Goal: Information Seeking & Learning: Find specific fact

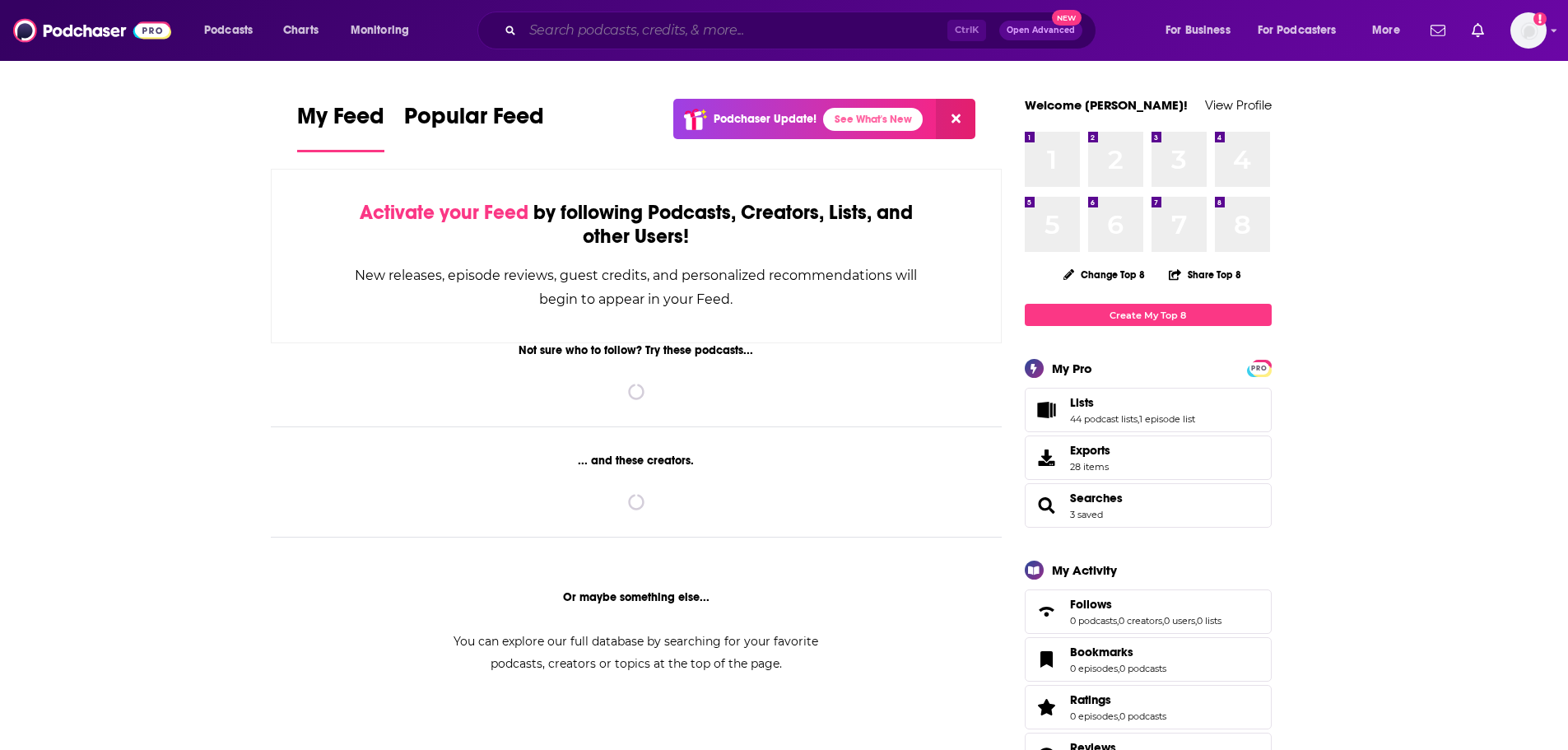
click at [595, 38] on input "Search podcasts, credits, & more..." at bounding box center [735, 30] width 425 height 27
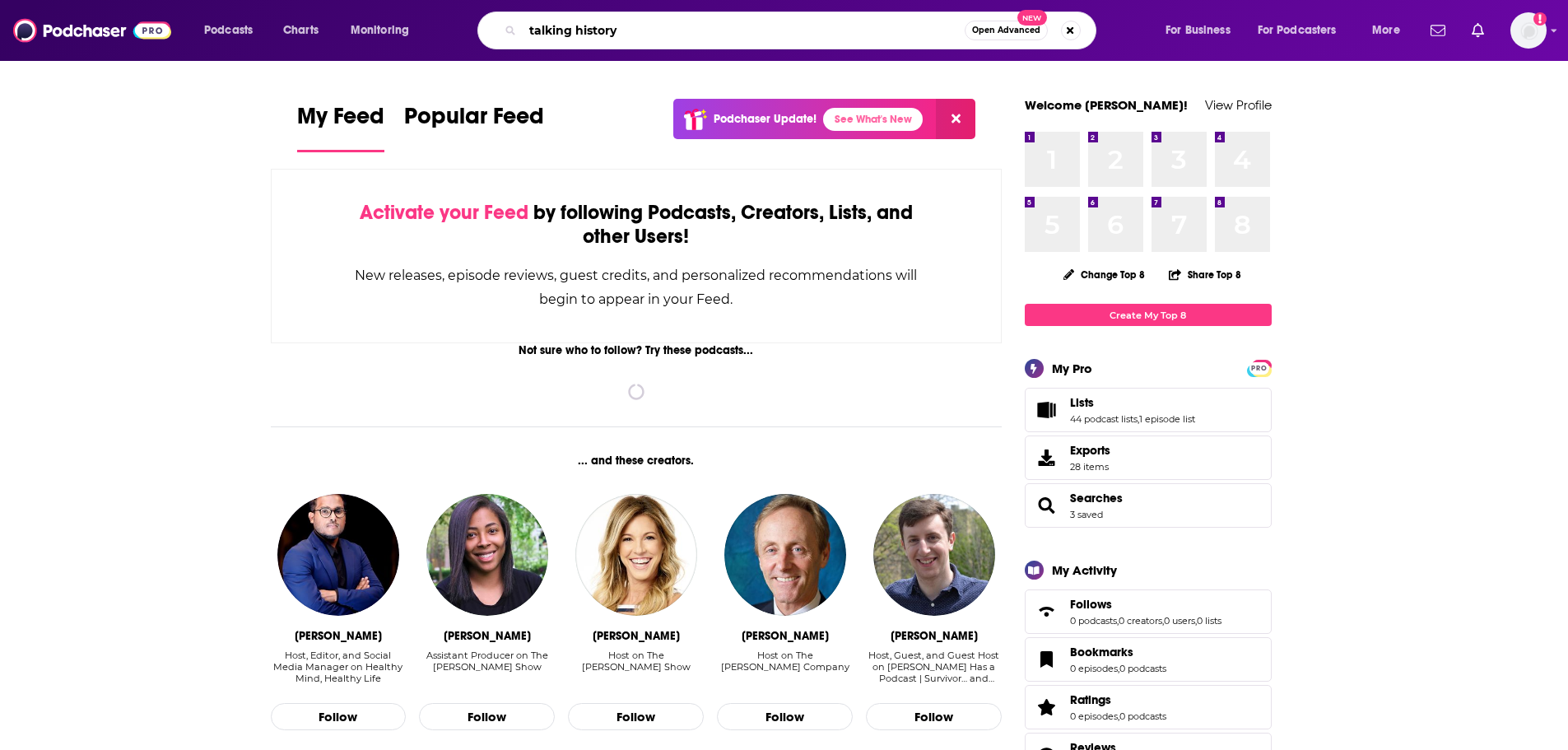
type input "talking history"
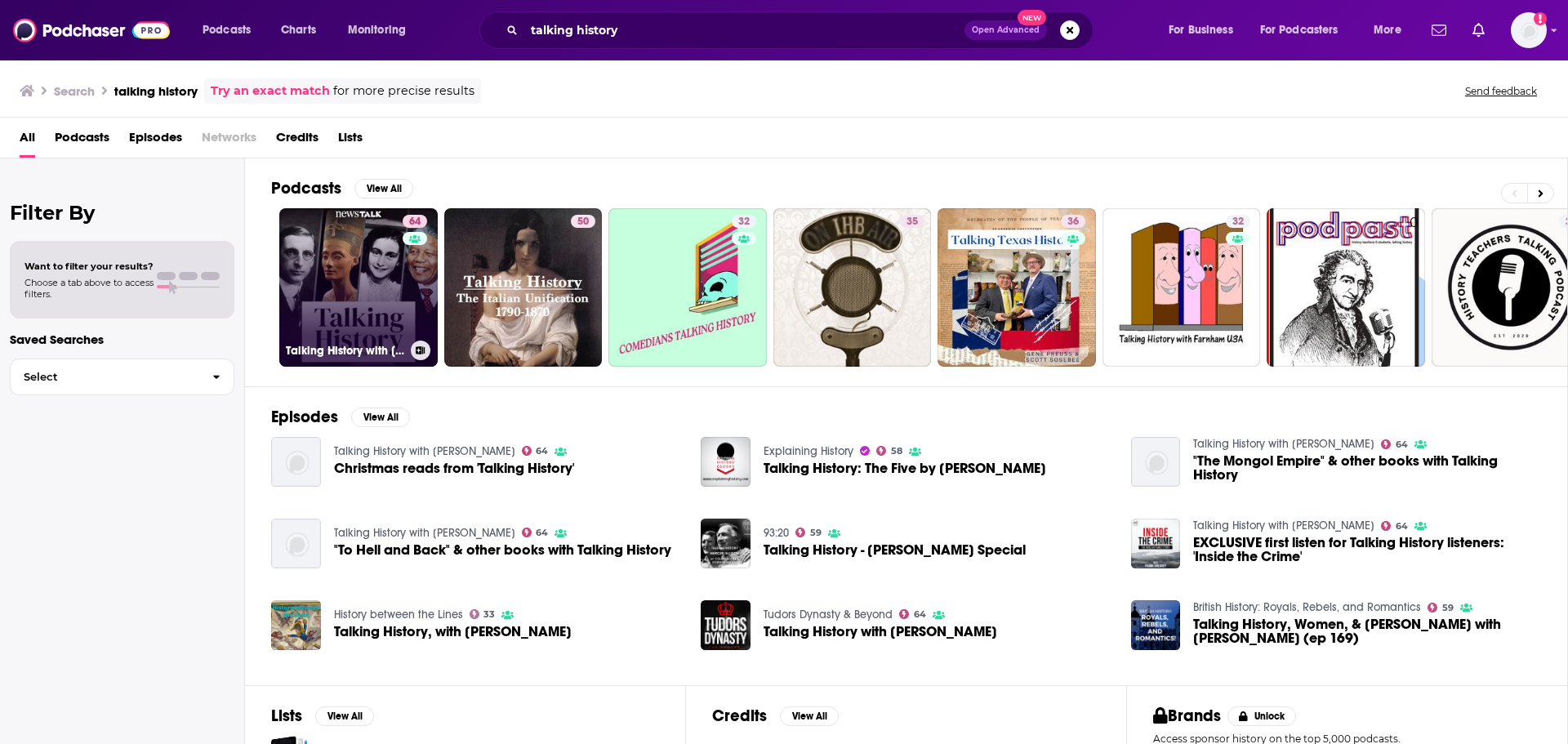
click at [325, 324] on link "64 Talking History with [PERSON_NAME]" at bounding box center [358, 287] width 158 height 158
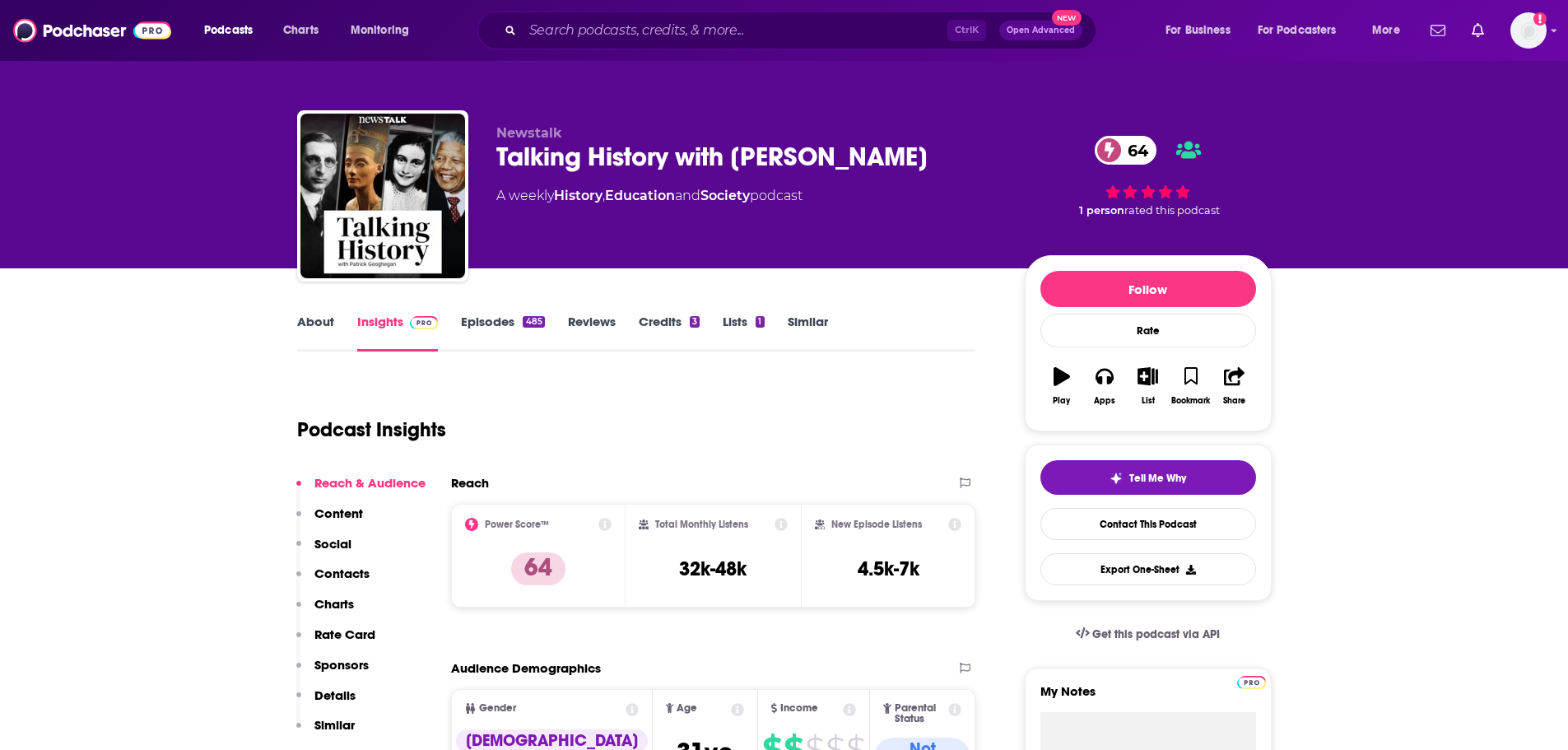
click at [315, 324] on link "About" at bounding box center [316, 333] width 37 height 37
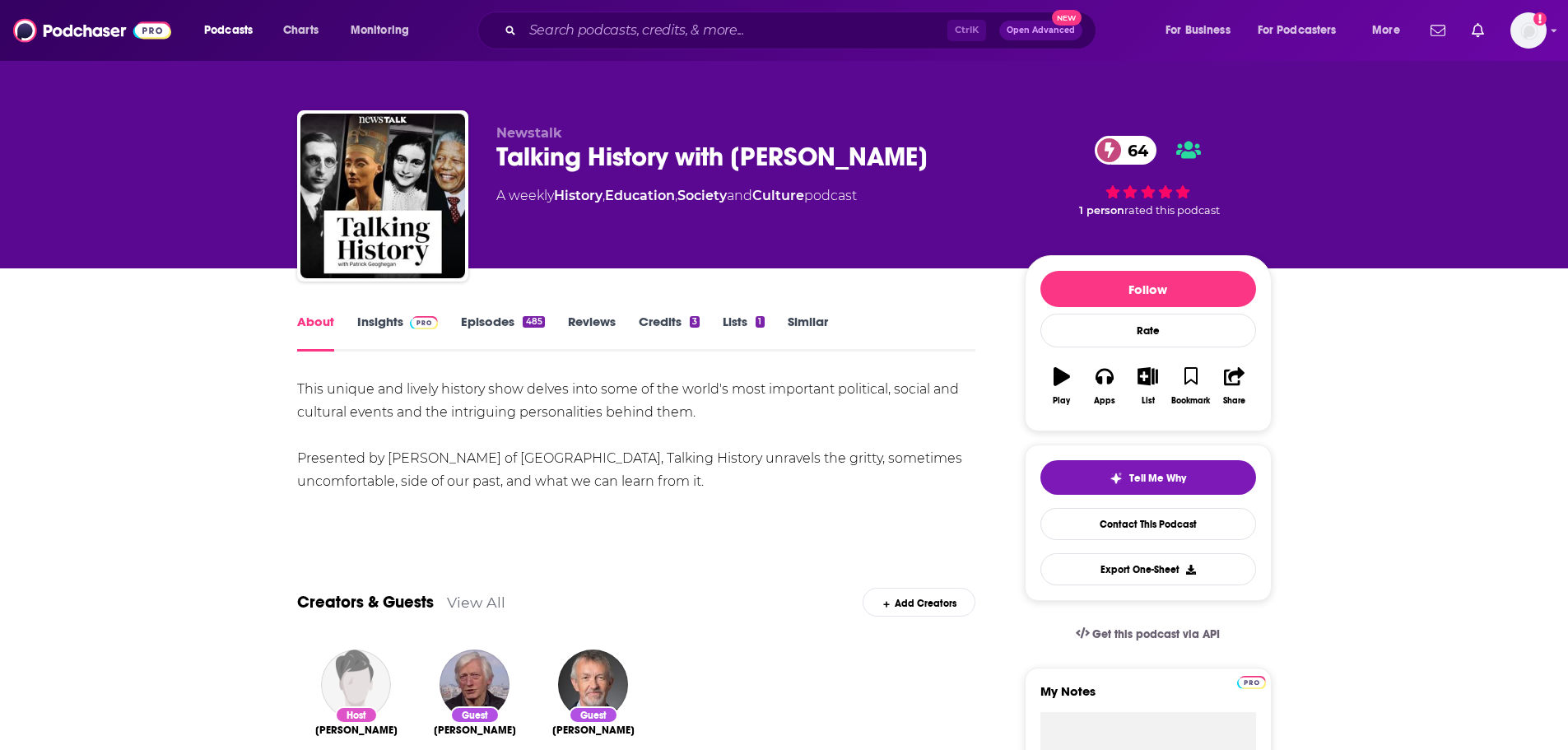
click at [397, 314] on link "Insights" at bounding box center [398, 333] width 81 height 37
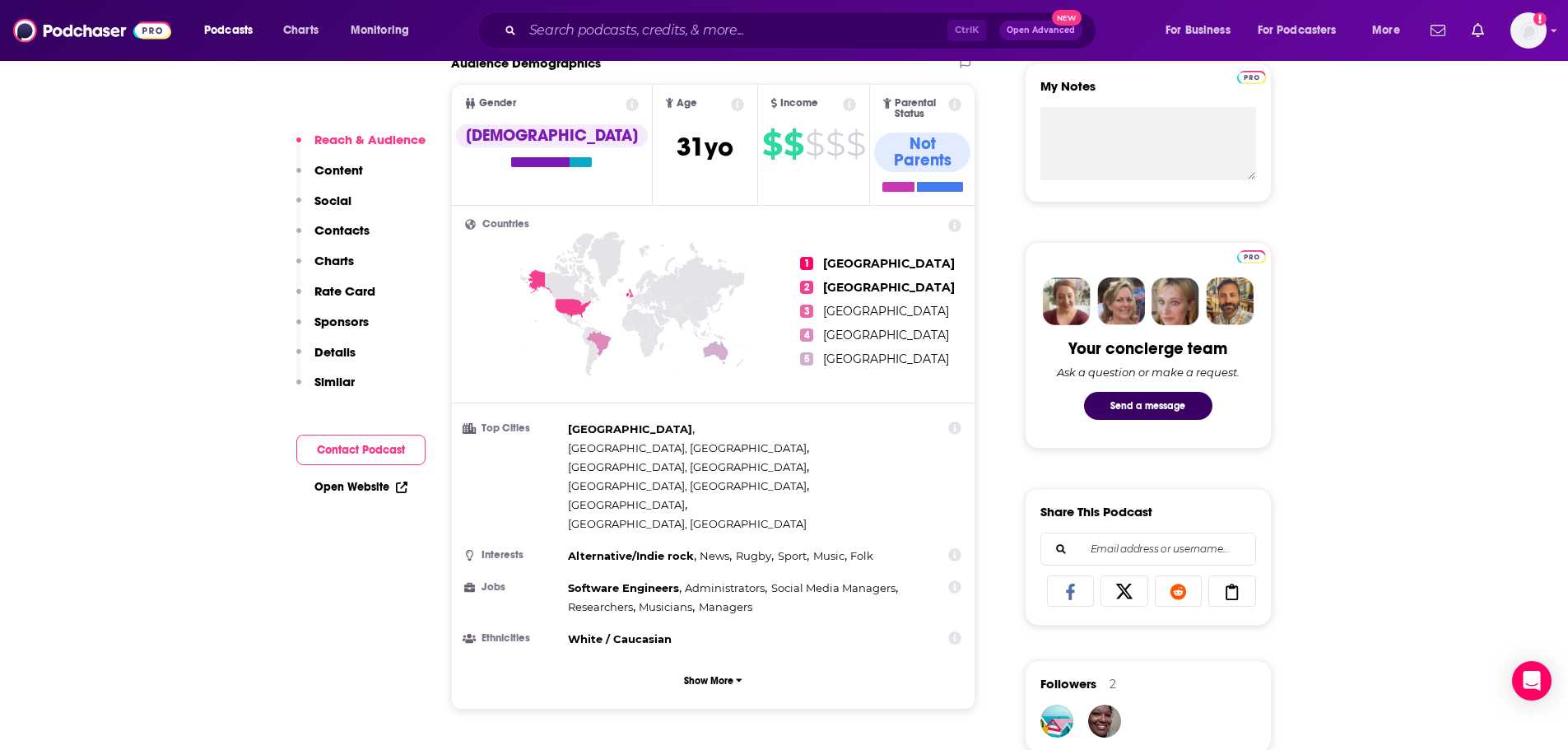
scroll to position [656, 0]
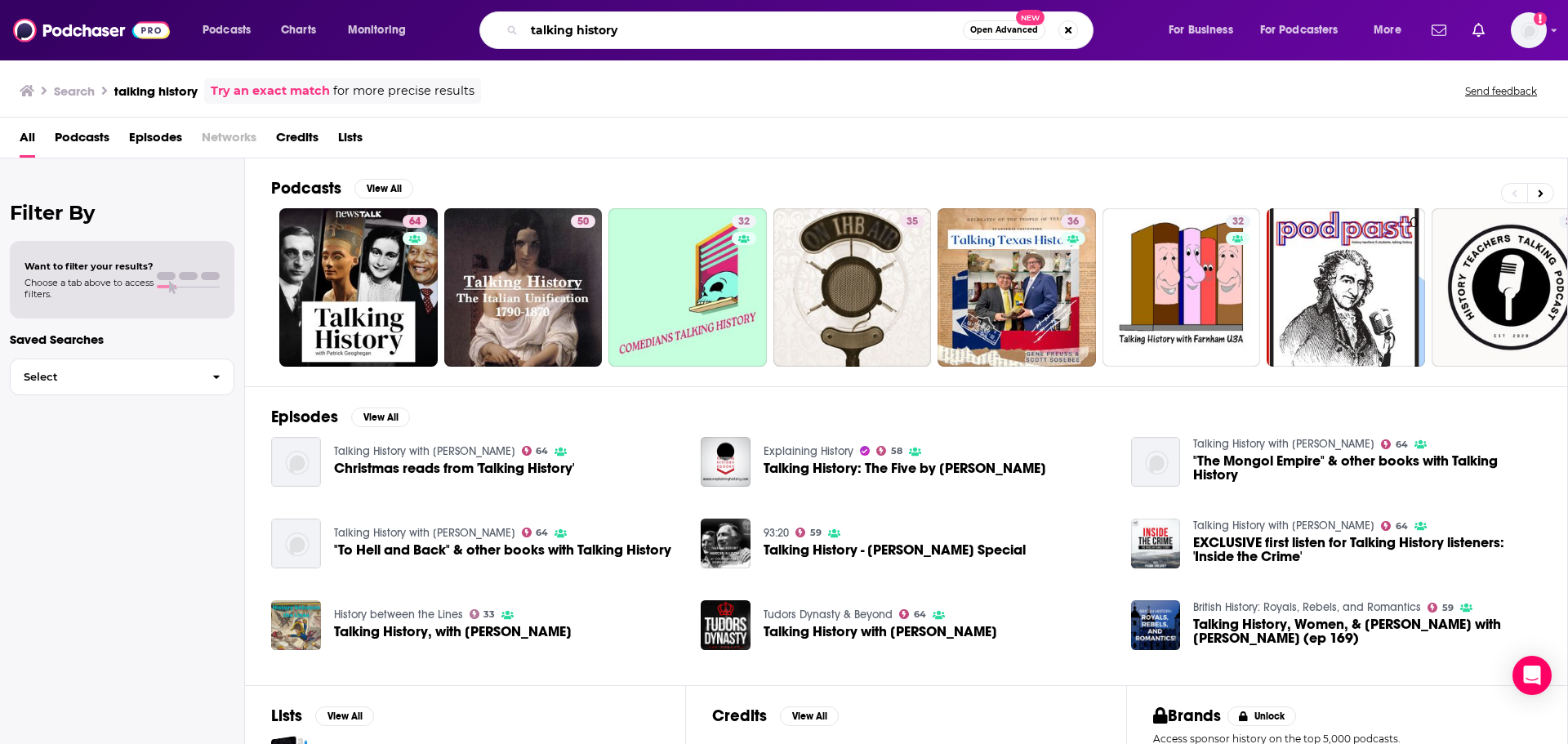
click at [603, 37] on input "talking history" at bounding box center [744, 30] width 439 height 27
click at [671, 27] on input ""ksmu talking history" at bounding box center [744, 30] width 439 height 27
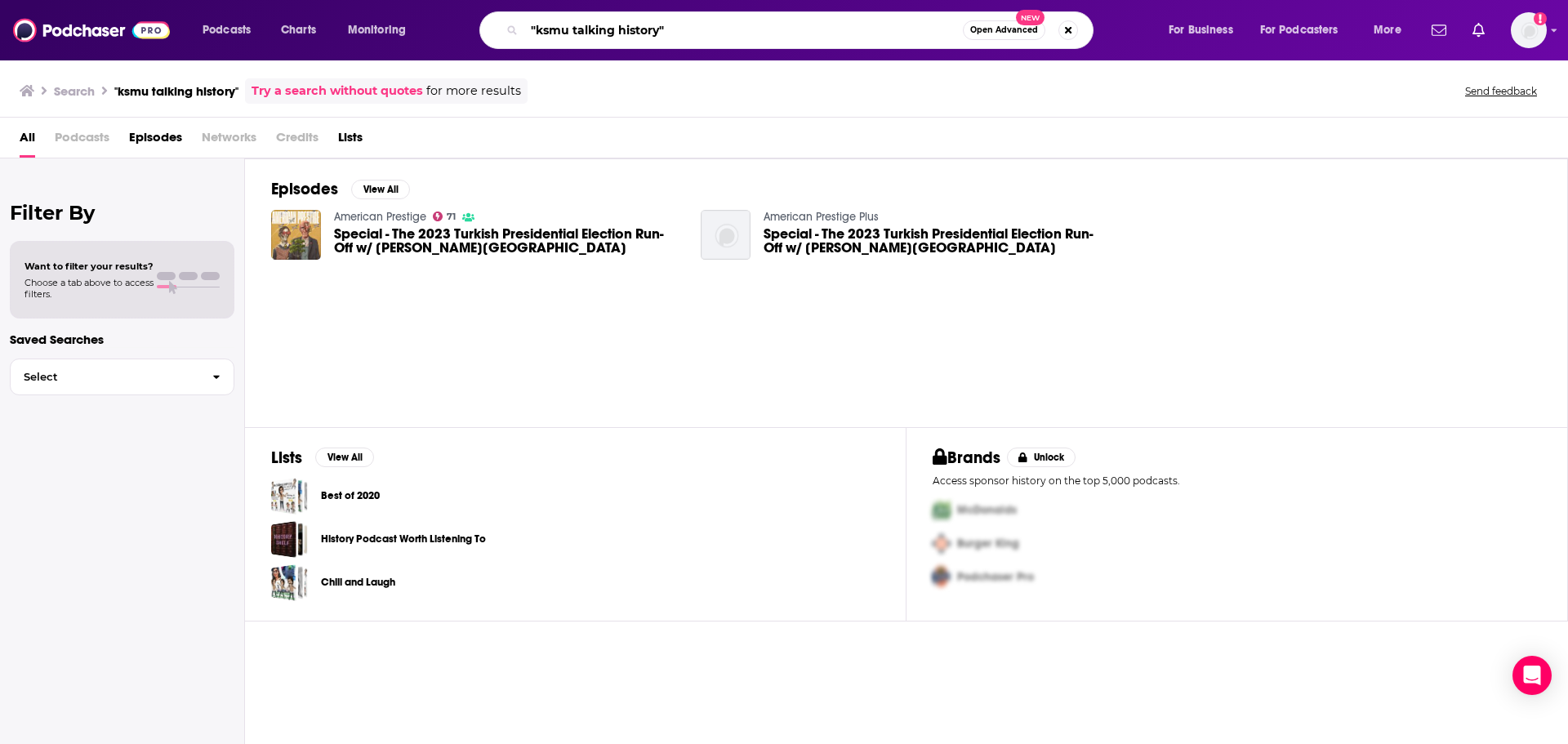
click at [568, 27] on input ""ksmu talking history"" at bounding box center [744, 30] width 439 height 27
type input ""ksmu" "talking history""
